Goal: Information Seeking & Learning: Find specific fact

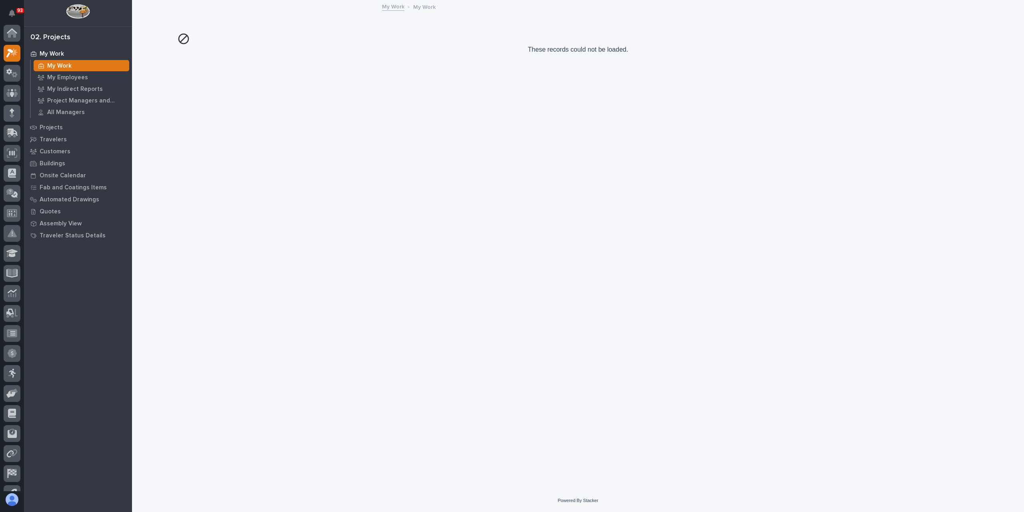
scroll to position [20, 0]
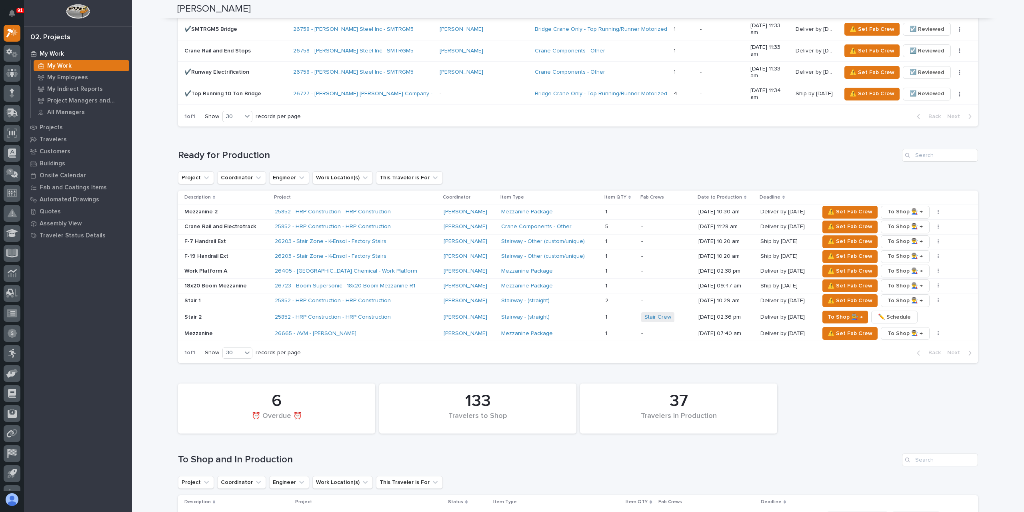
scroll to position [1120, 0]
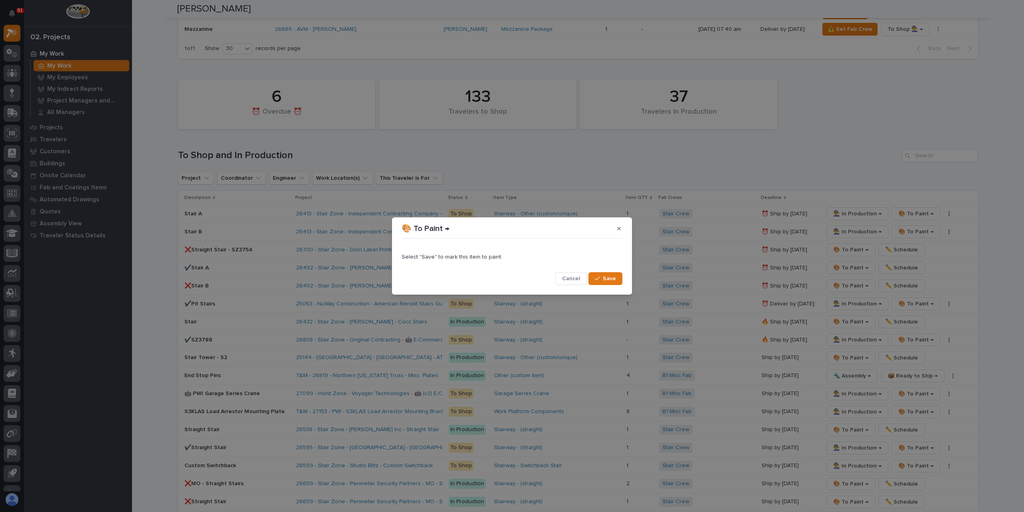
click at [608, 274] on button "Save" at bounding box center [605, 278] width 34 height 13
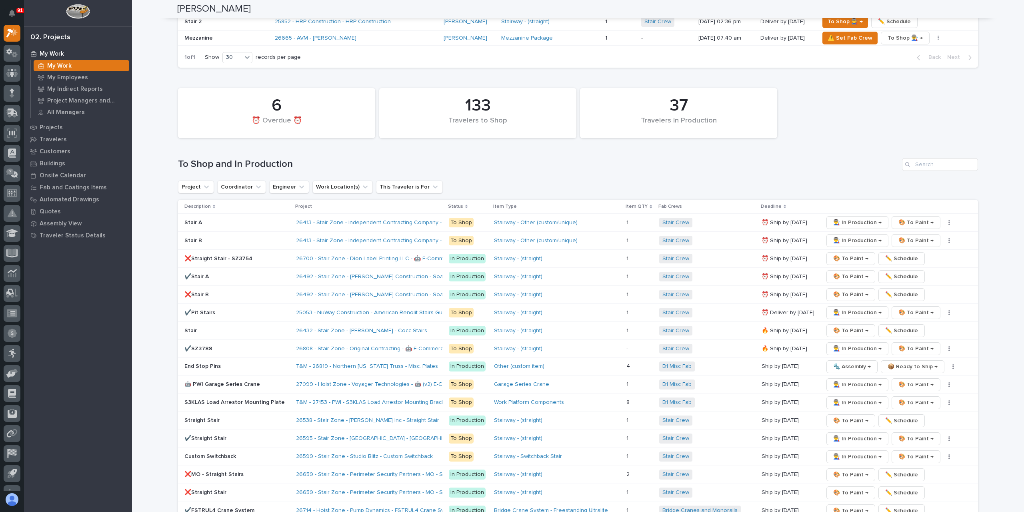
scroll to position [1329, 0]
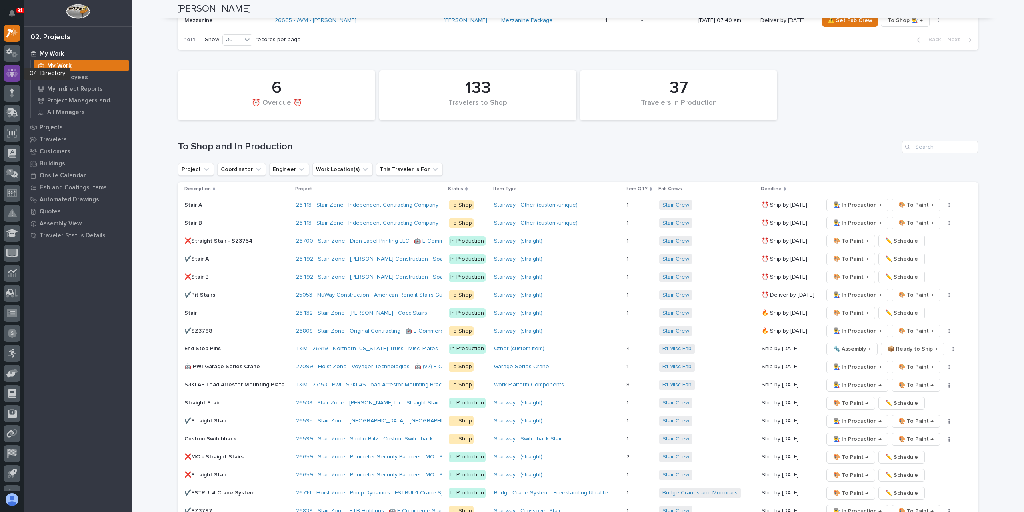
click at [13, 72] on icon at bounding box center [12, 73] width 5 height 8
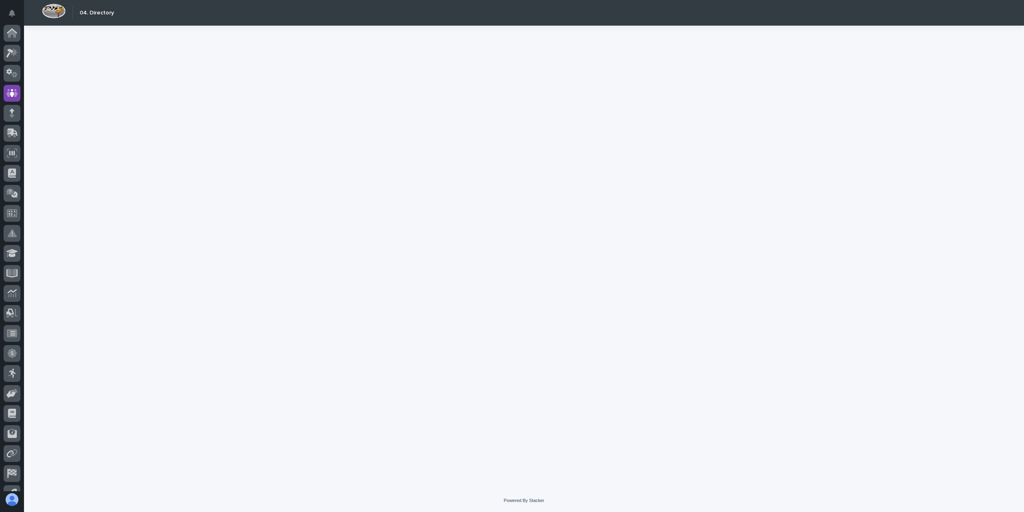
scroll to position [34, 0]
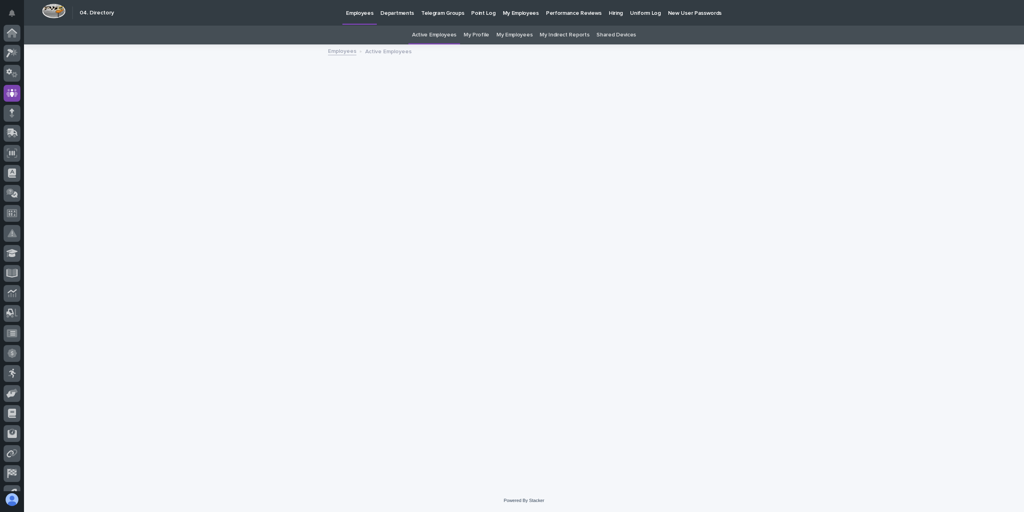
scroll to position [34, 0]
click at [475, 39] on link "My Profile" at bounding box center [477, 35] width 26 height 19
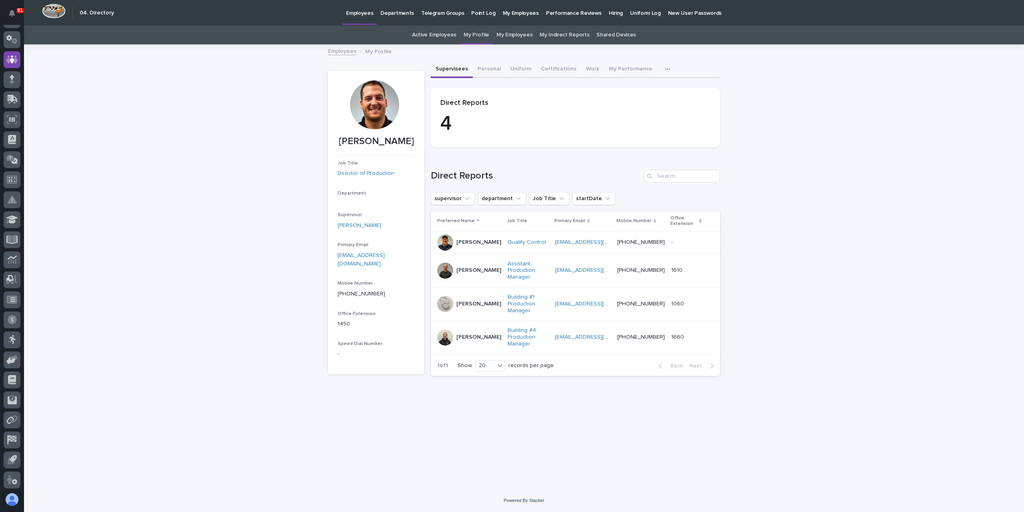
click at [496, 68] on button "Personal" at bounding box center [489, 69] width 33 height 17
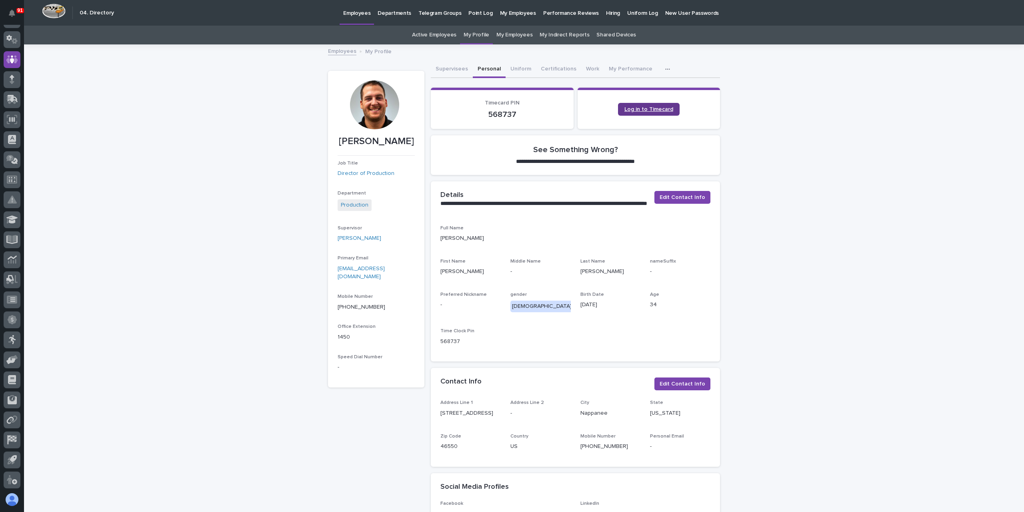
click at [644, 107] on span "Log in to Timecard" at bounding box center [648, 109] width 49 height 6
click at [439, 35] on link "Active Employees" at bounding box center [434, 35] width 44 height 19
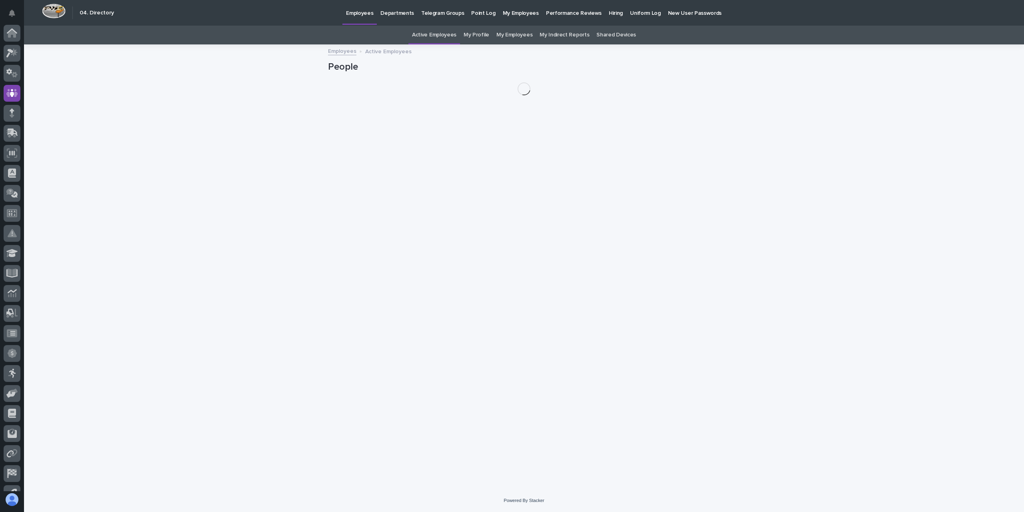
scroll to position [34, 0]
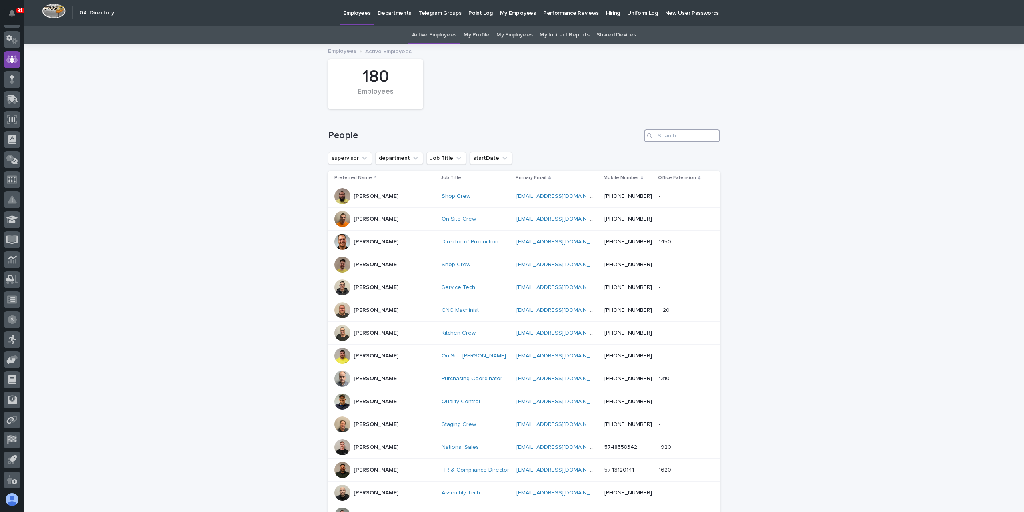
click at [677, 134] on input "Search" at bounding box center [682, 135] width 76 height 13
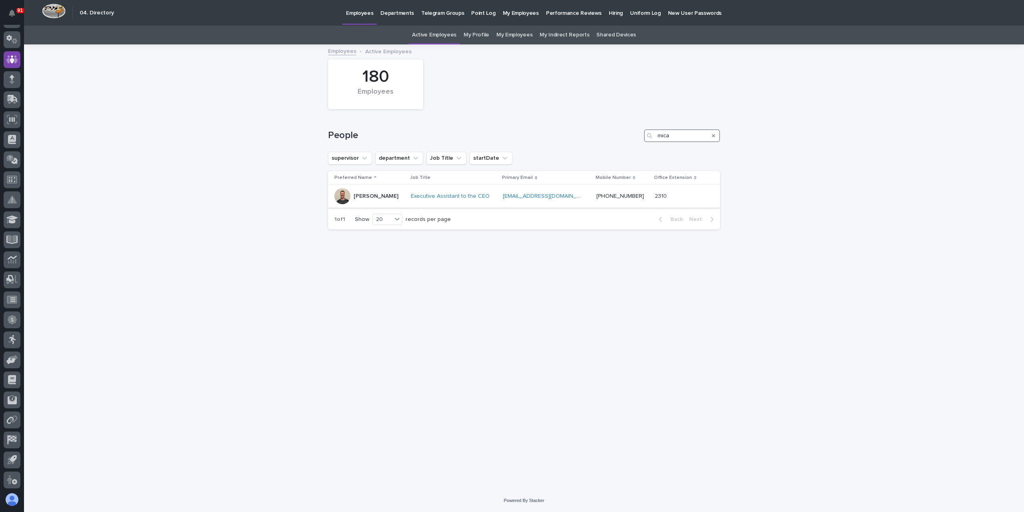
type input "mica"
click at [360, 196] on p "Micah Hershberger" at bounding box center [376, 196] width 45 height 7
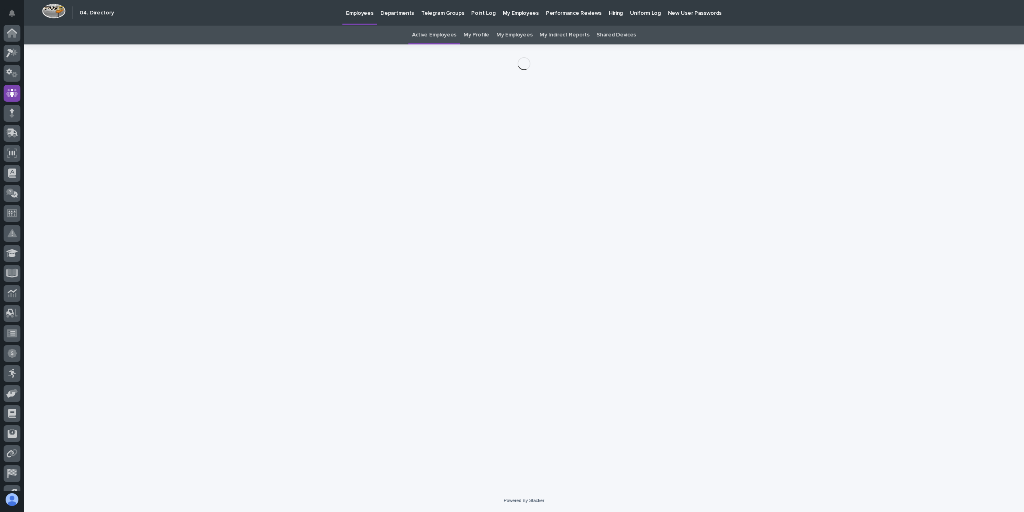
scroll to position [34, 0]
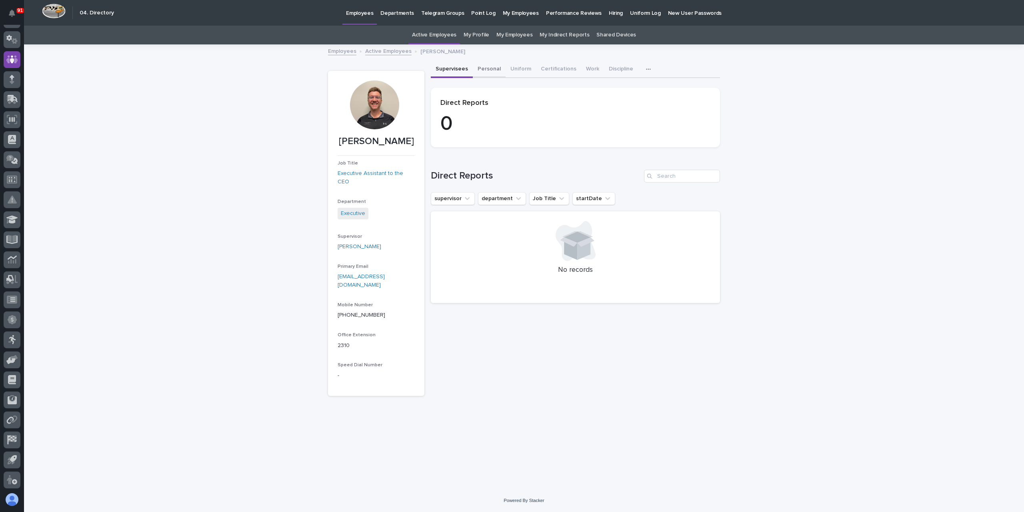
click at [490, 74] on button "Personal" at bounding box center [489, 69] width 33 height 17
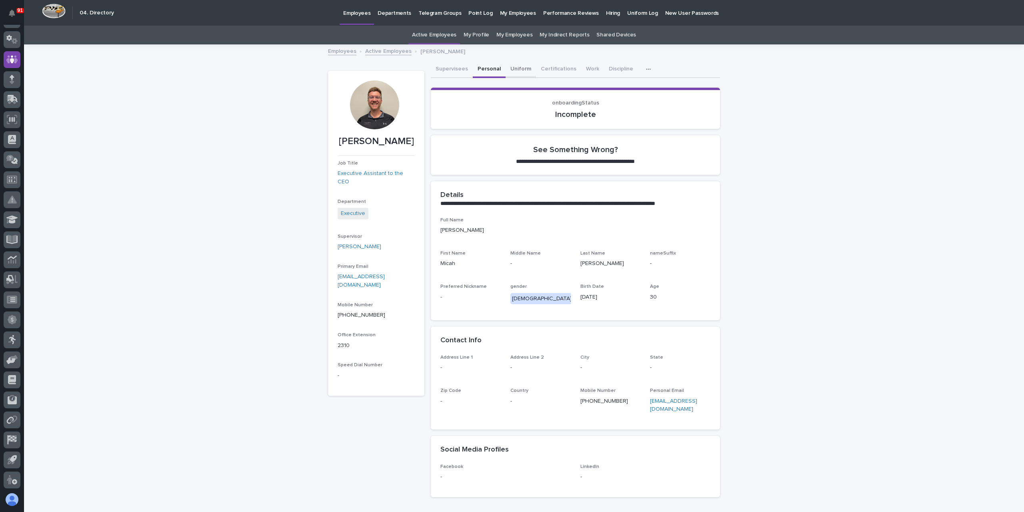
click at [514, 70] on button "Uniform" at bounding box center [521, 69] width 30 height 17
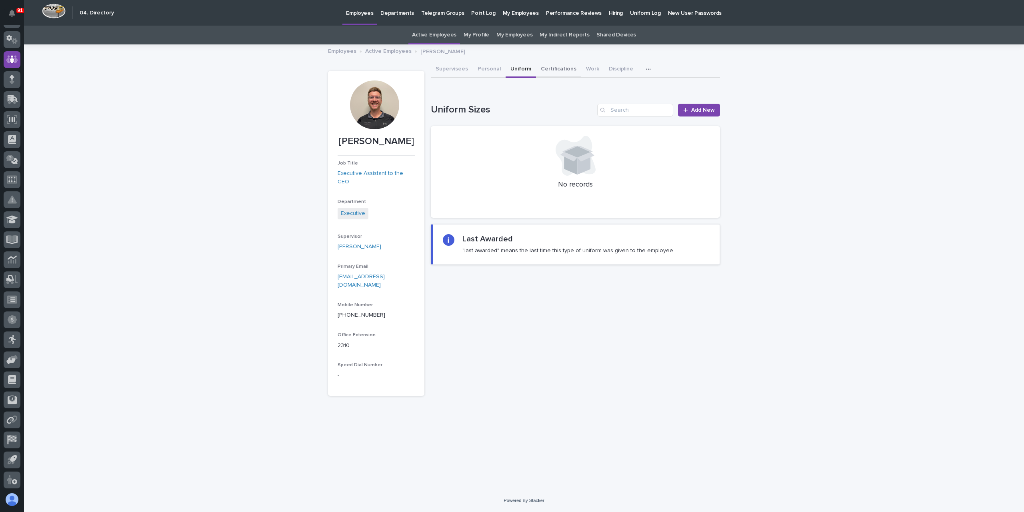
click at [539, 69] on button "Certifications" at bounding box center [558, 69] width 45 height 17
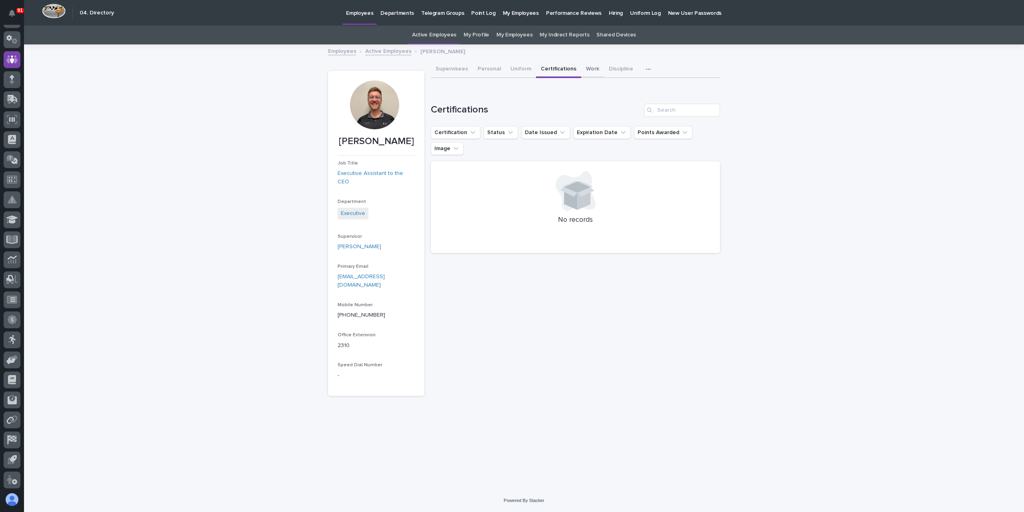
click at [586, 68] on button "Work" at bounding box center [592, 69] width 23 height 17
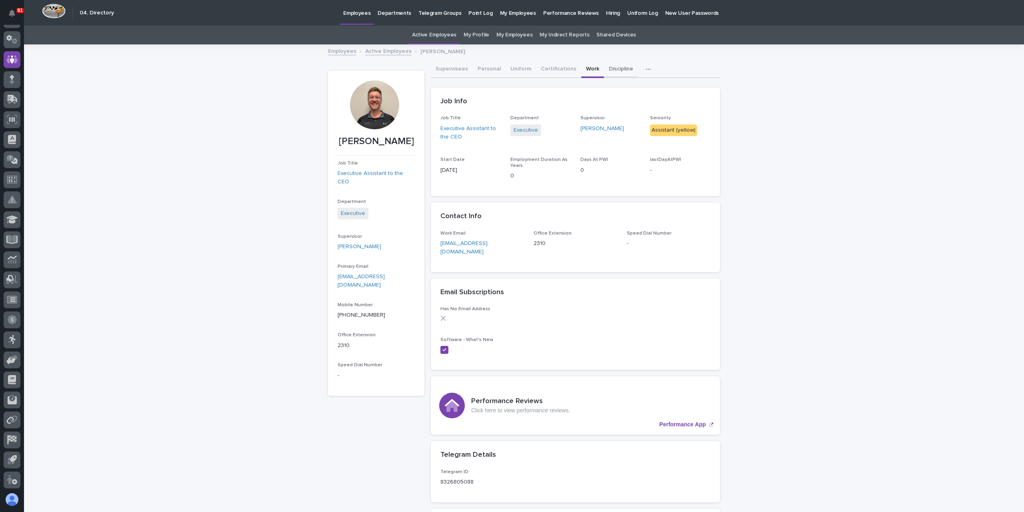
click at [608, 61] on button "Discipline" at bounding box center [621, 69] width 34 height 17
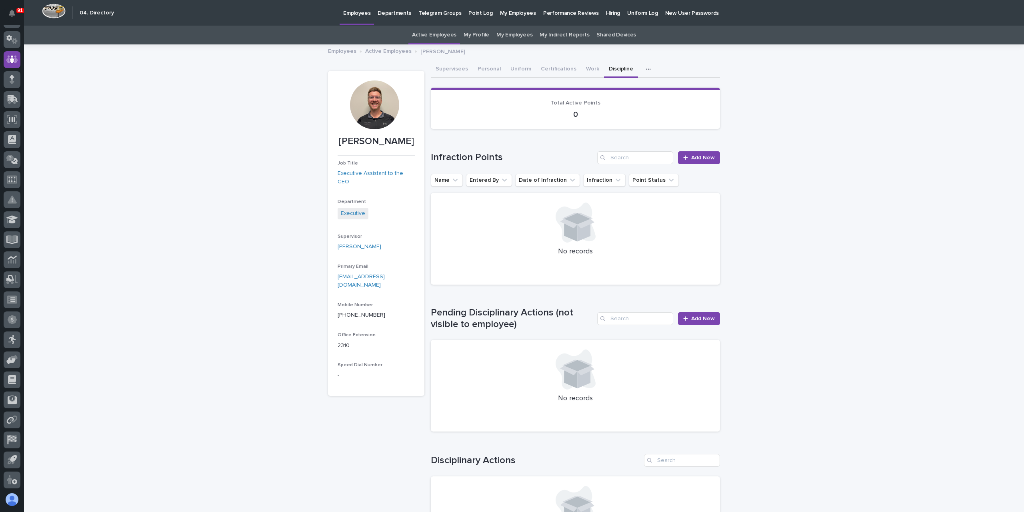
click at [646, 71] on icon "button" at bounding box center [648, 69] width 5 height 6
click at [632, 101] on p "Total Active Points" at bounding box center [575, 103] width 270 height 7
click at [627, 92] on section "Total Active Points 0" at bounding box center [575, 108] width 289 height 41
click at [641, 72] on button "button" at bounding box center [650, 69] width 18 height 16
click at [628, 86] on button "Assessment Plaque" at bounding box center [620, 90] width 57 height 12
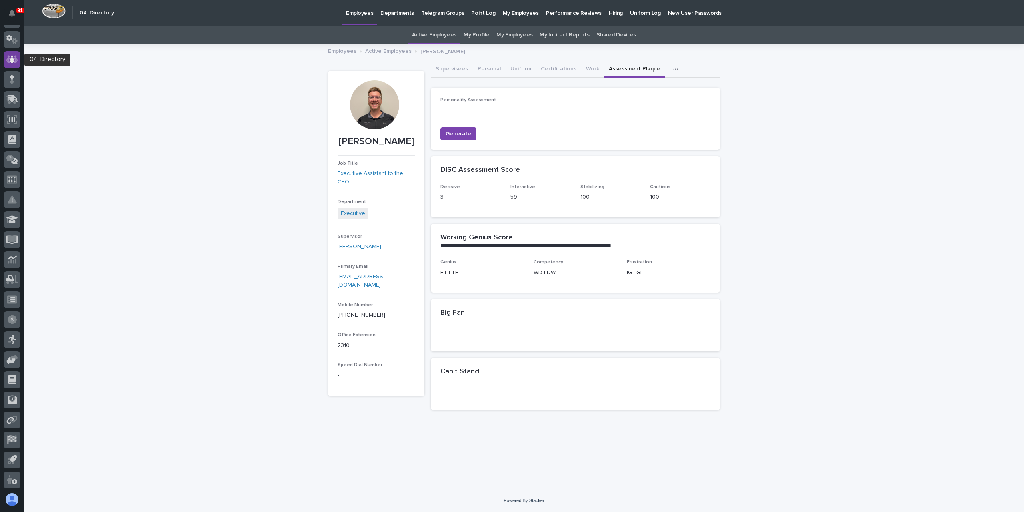
click at [10, 62] on icon at bounding box center [12, 59] width 12 height 9
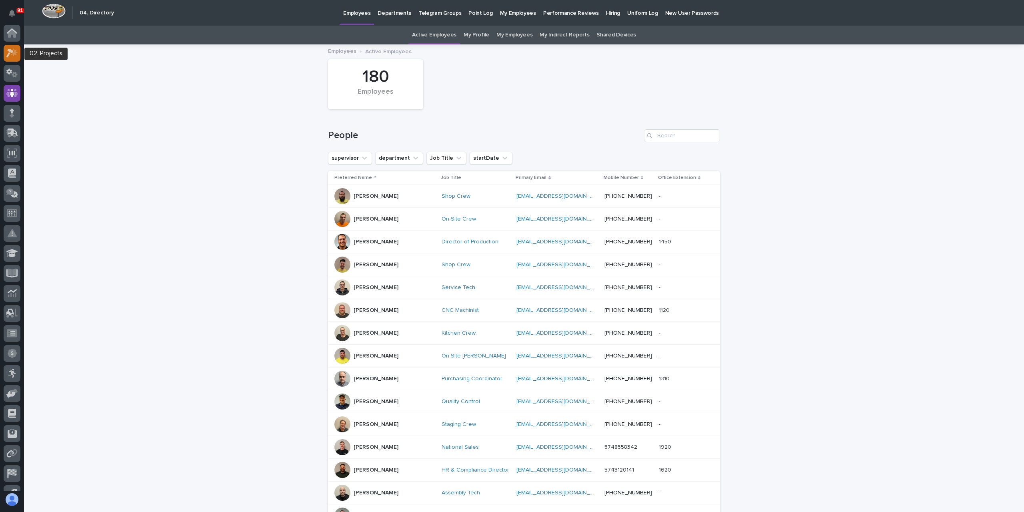
click at [10, 59] on div at bounding box center [12, 53] width 17 height 17
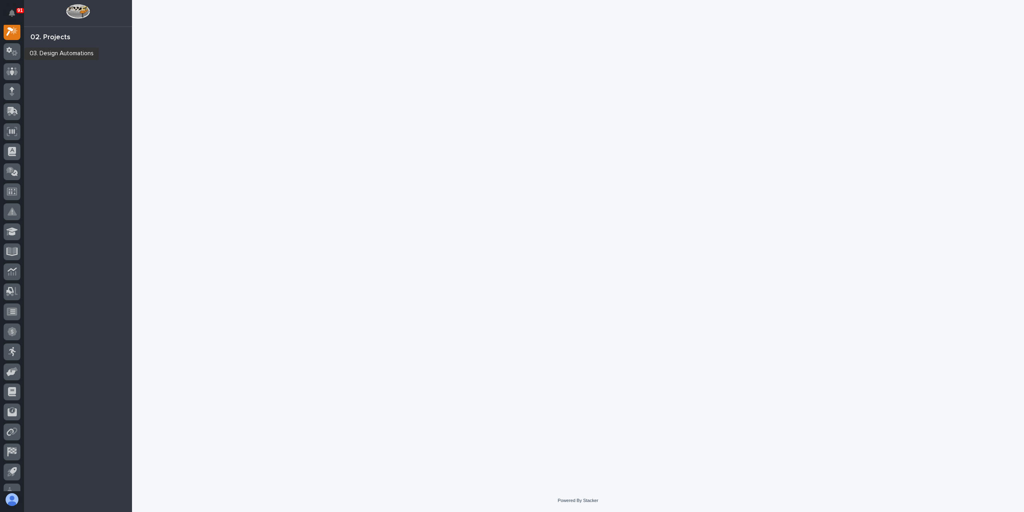
scroll to position [20, 0]
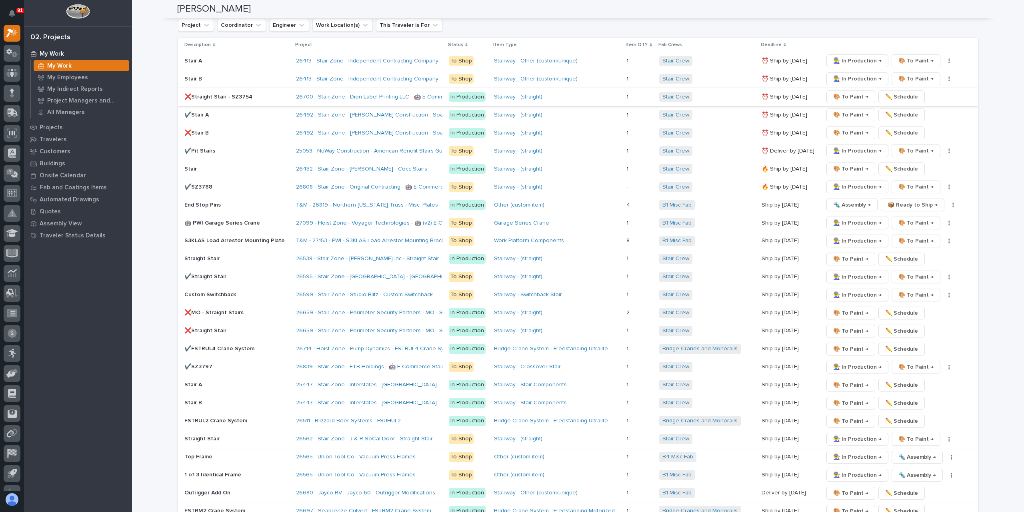
scroll to position [1360, 0]
